Goal: Transaction & Acquisition: Purchase product/service

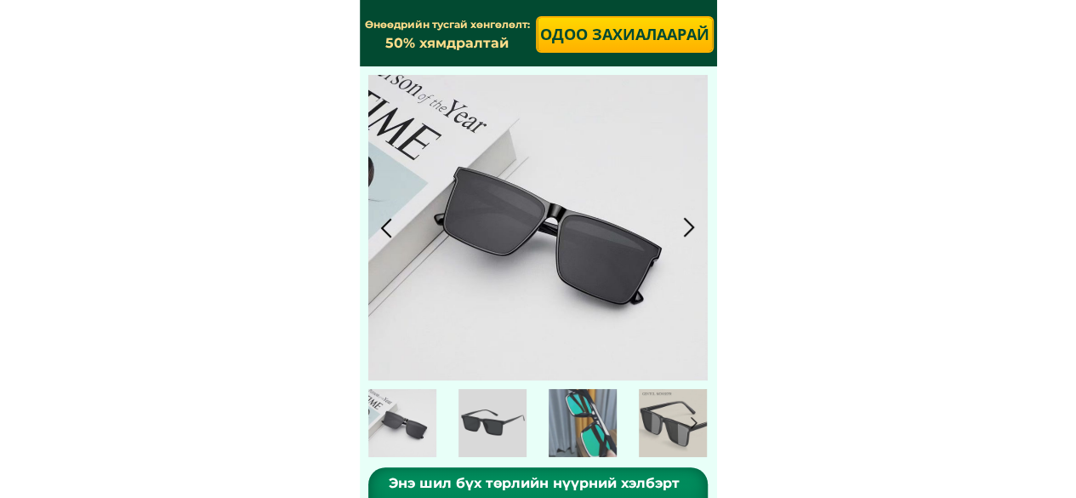
click at [606, 37] on p "Одоо захиалаарай" at bounding box center [625, 34] width 174 height 33
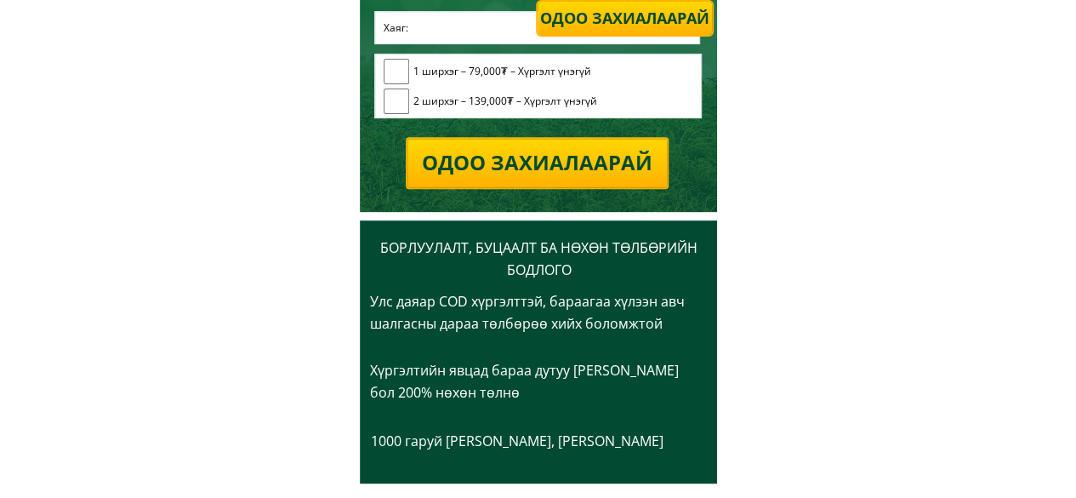
scroll to position [3506, 0]
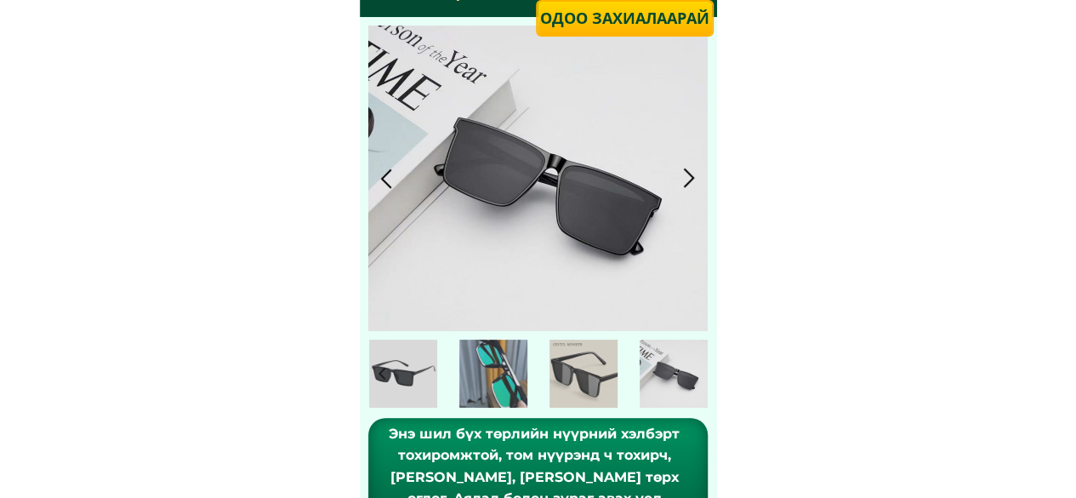
scroll to position [19, 0]
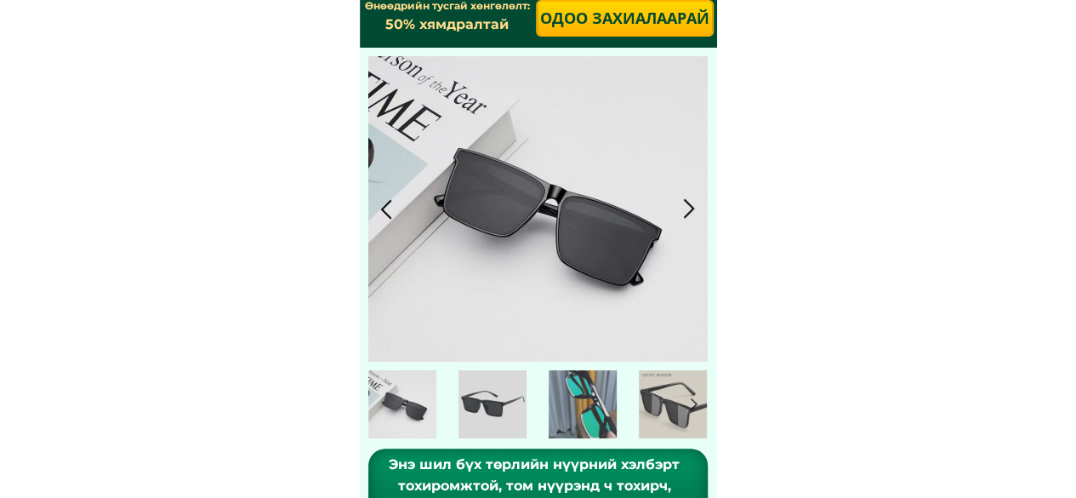
click at [687, 202] on div at bounding box center [689, 209] width 28 height 28
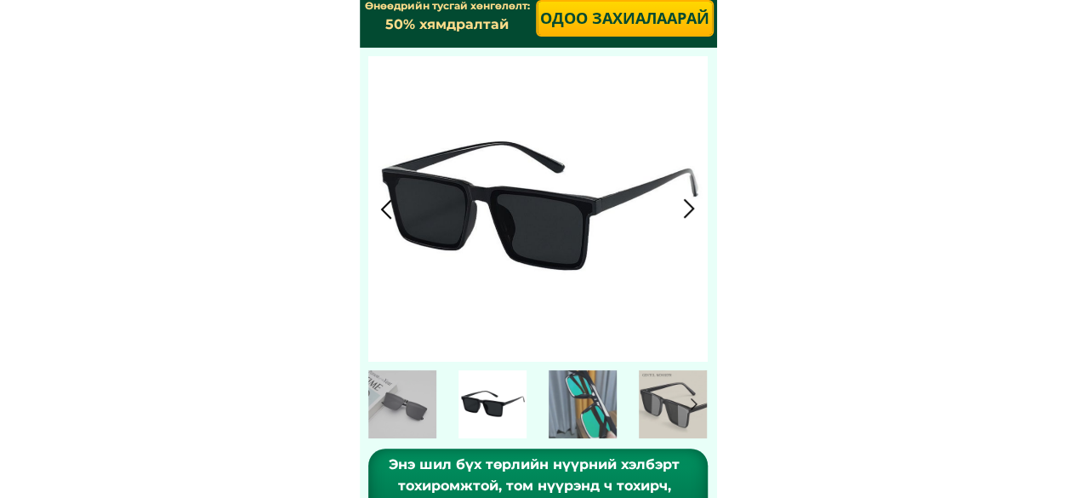
click at [687, 202] on div at bounding box center [689, 209] width 28 height 28
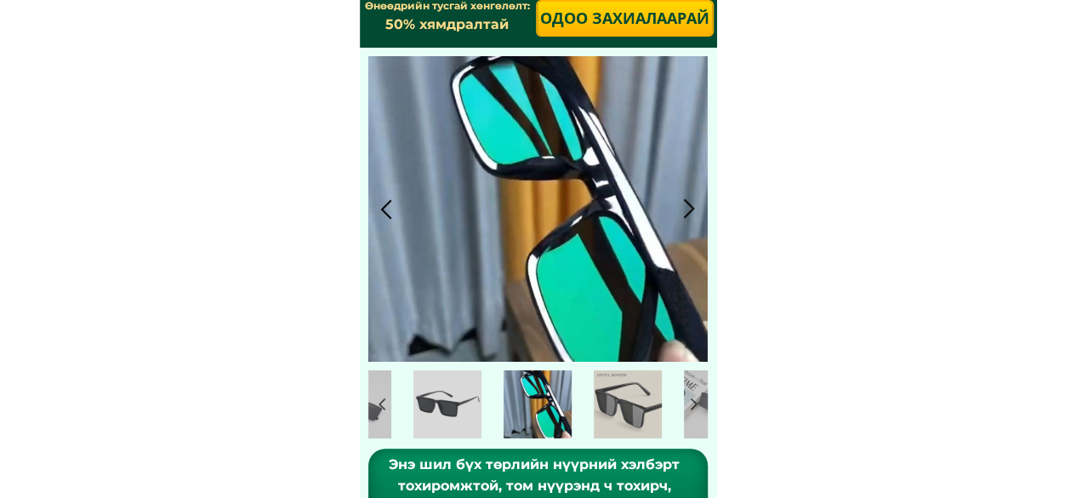
click at [687, 202] on div at bounding box center [689, 209] width 28 height 28
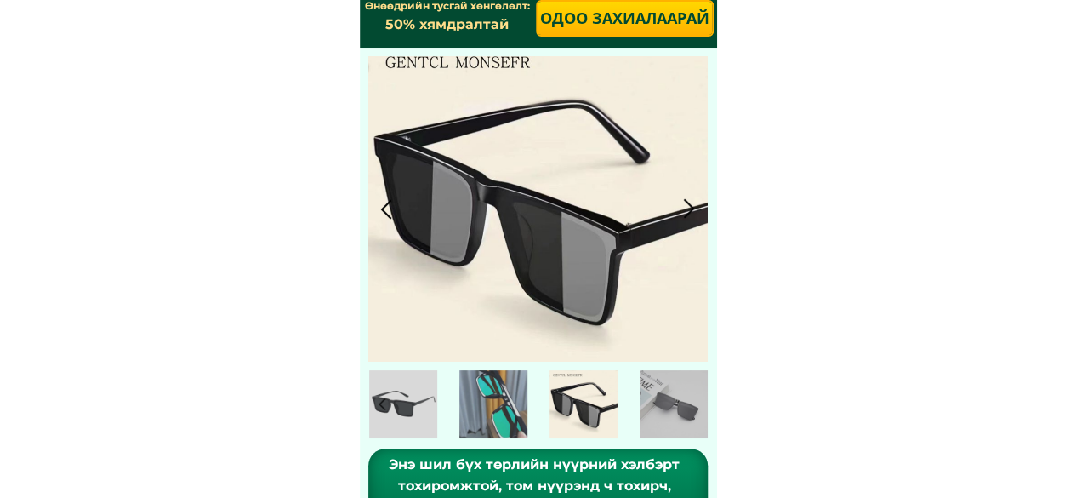
click at [687, 202] on div at bounding box center [689, 209] width 28 height 28
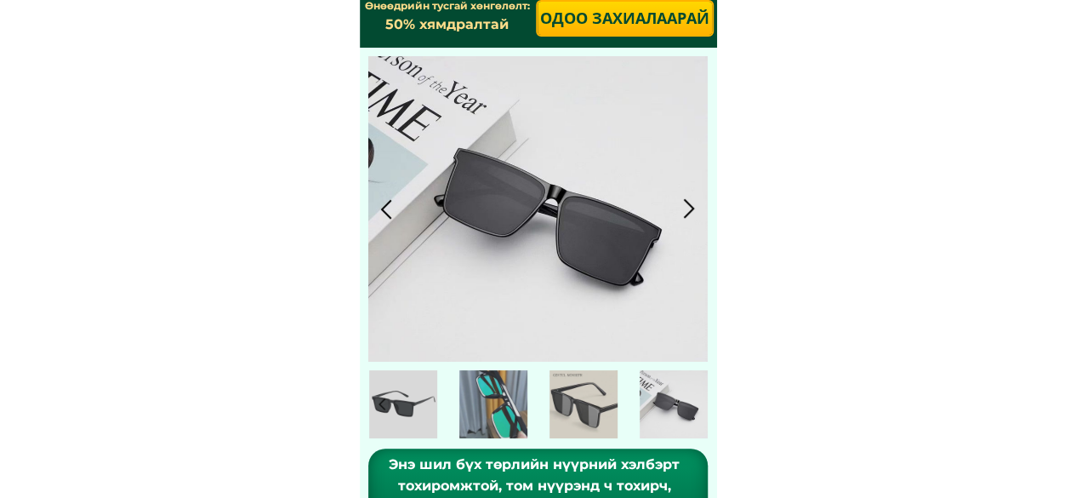
click at [687, 202] on div at bounding box center [689, 209] width 28 height 28
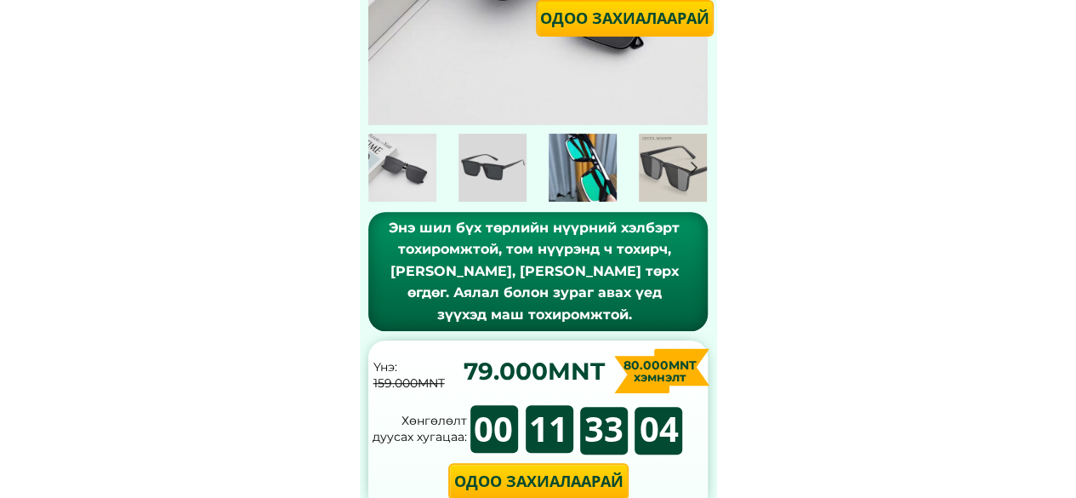
scroll to position [0, 0]
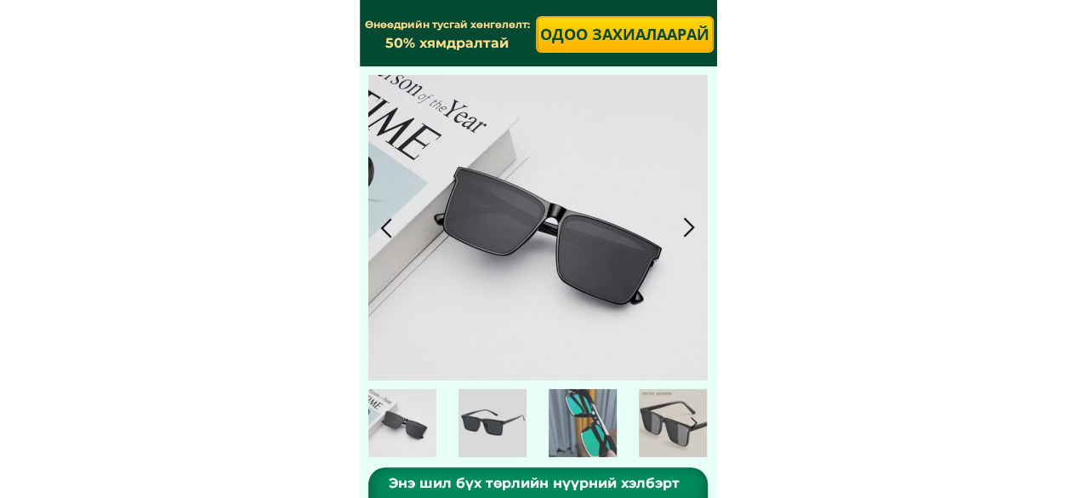
click at [683, 227] on div at bounding box center [689, 227] width 28 height 28
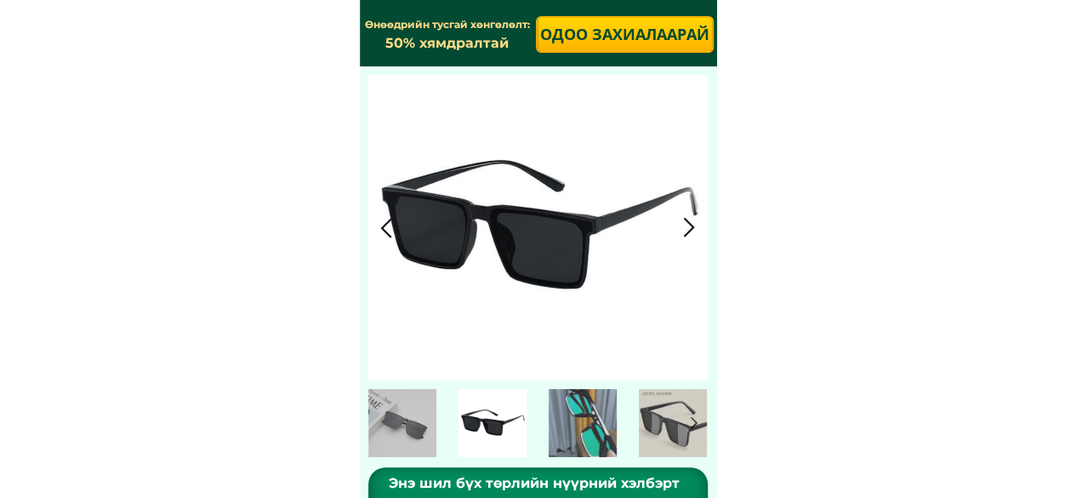
click at [683, 227] on div at bounding box center [689, 227] width 28 height 28
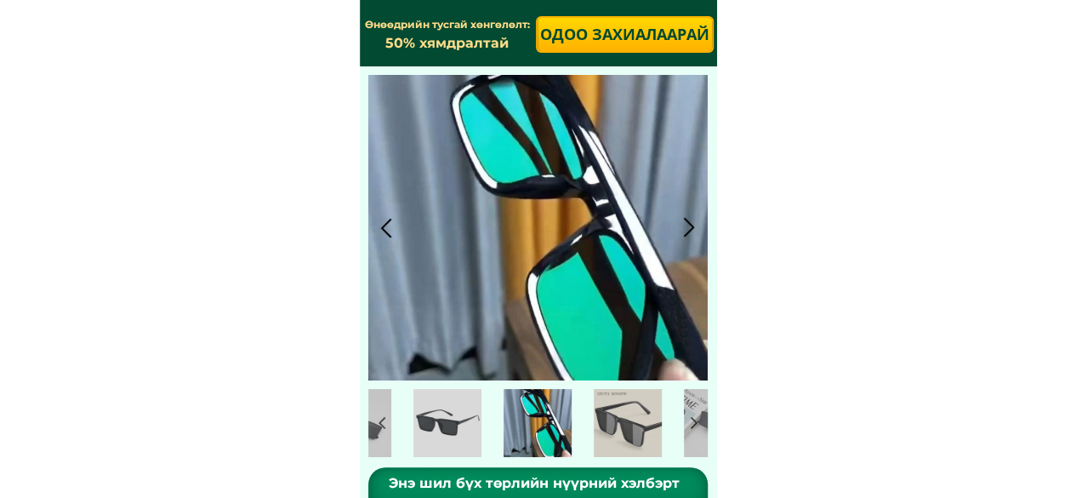
click at [690, 226] on div at bounding box center [689, 227] width 28 height 28
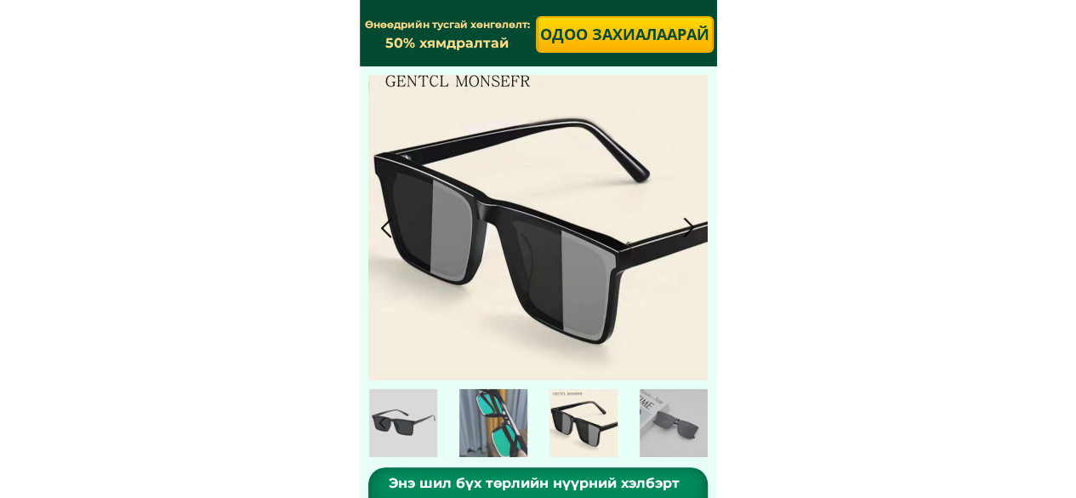
click at [691, 226] on div at bounding box center [689, 227] width 28 height 28
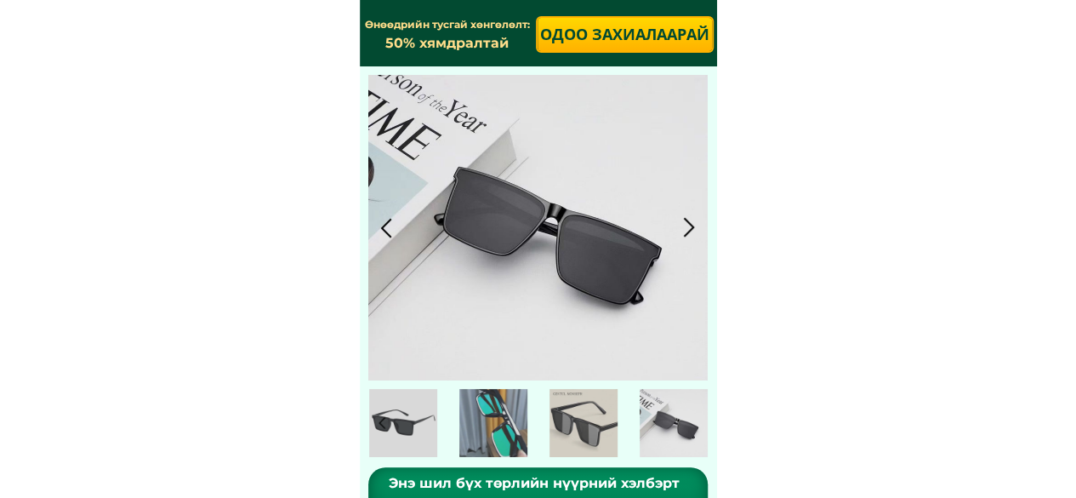
click at [691, 226] on div at bounding box center [689, 227] width 28 height 28
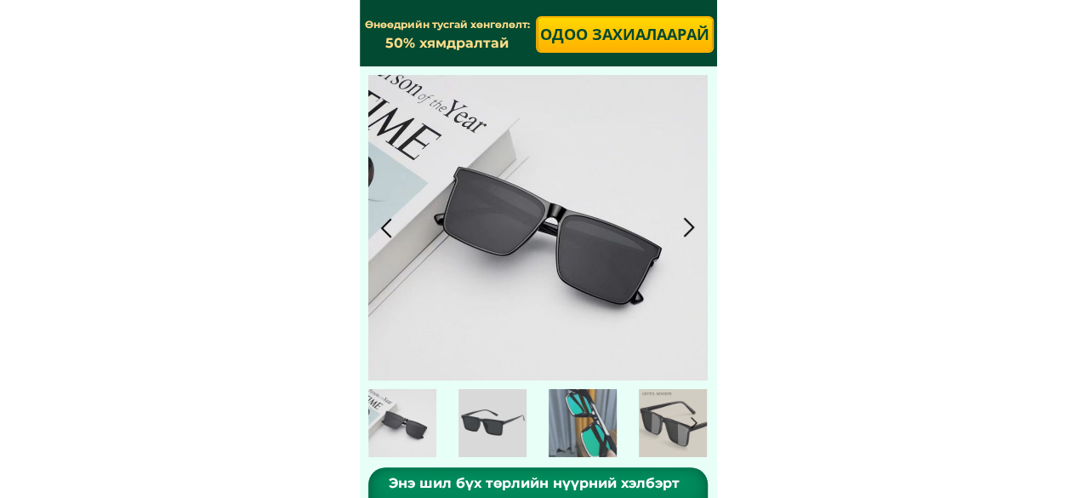
click at [691, 226] on div at bounding box center [689, 227] width 28 height 28
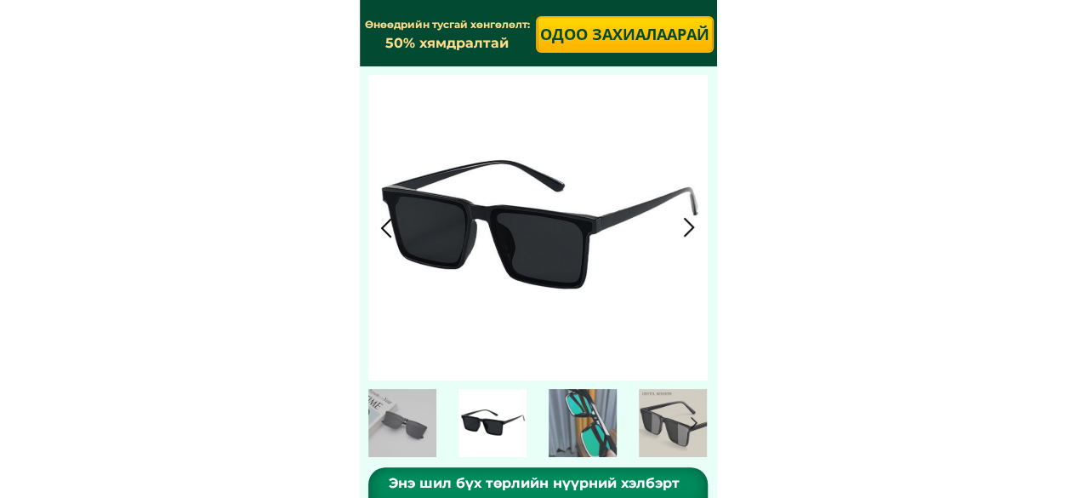
click at [691, 224] on div at bounding box center [689, 227] width 28 height 28
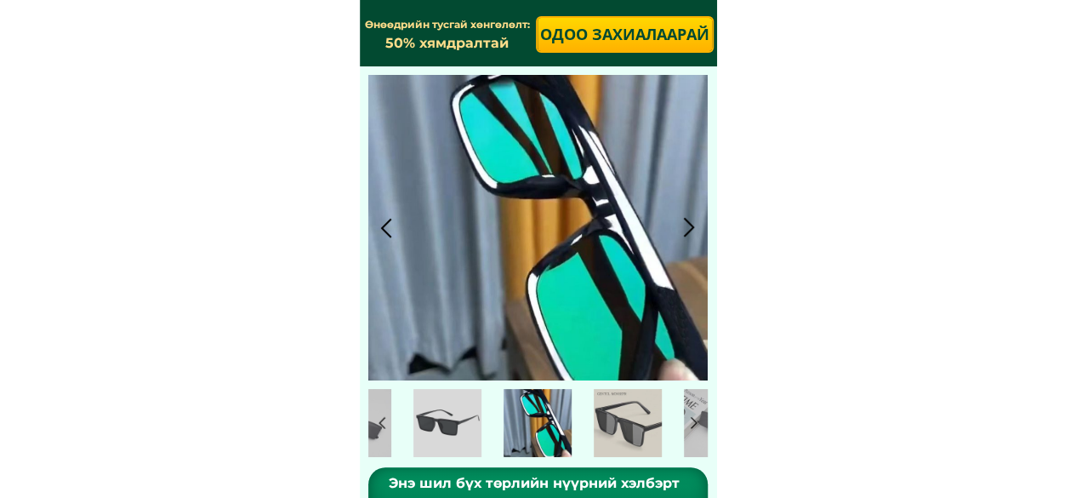
click at [691, 224] on div at bounding box center [689, 227] width 28 height 28
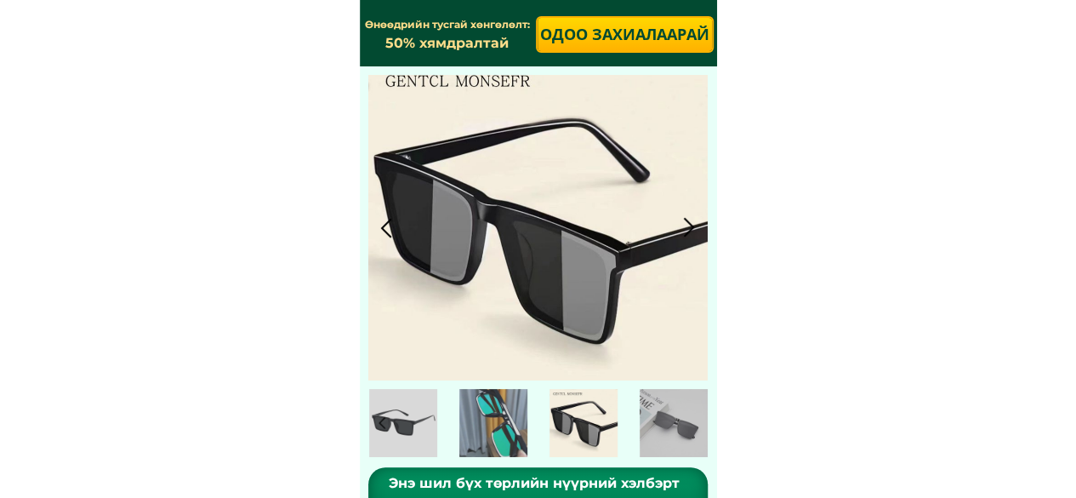
click at [691, 224] on div at bounding box center [689, 227] width 28 height 28
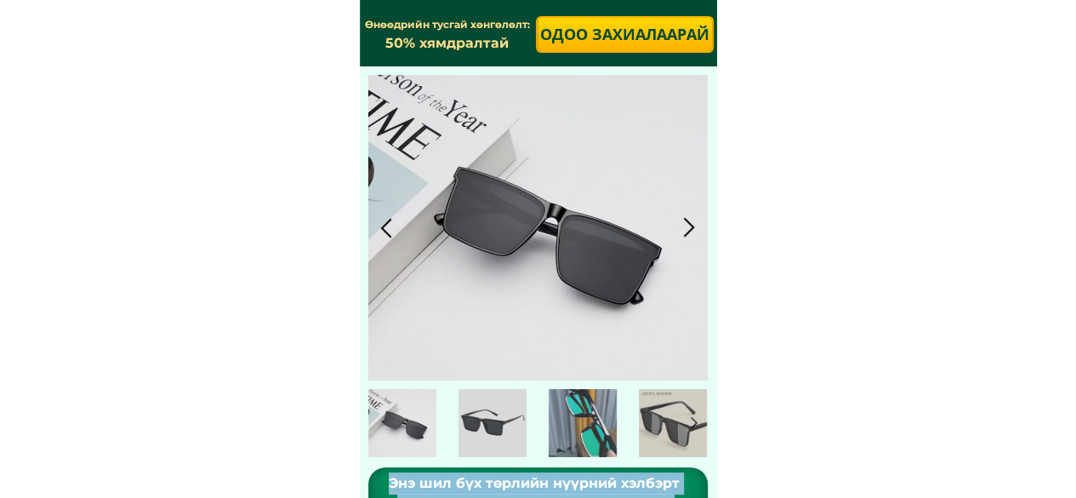
drag, startPoint x: 367, startPoint y: 11, endPoint x: 390, endPoint y: 117, distance: 107.8
click at [390, 117] on div "Энэ шил бүх төрлийн нүүрний хэлбэрт тохиромжтой, том нүүрэнд ч тохирч, [PERSON_…" at bounding box center [538, 293] width 357 height 586
